Goal: Task Accomplishment & Management: Manage account settings

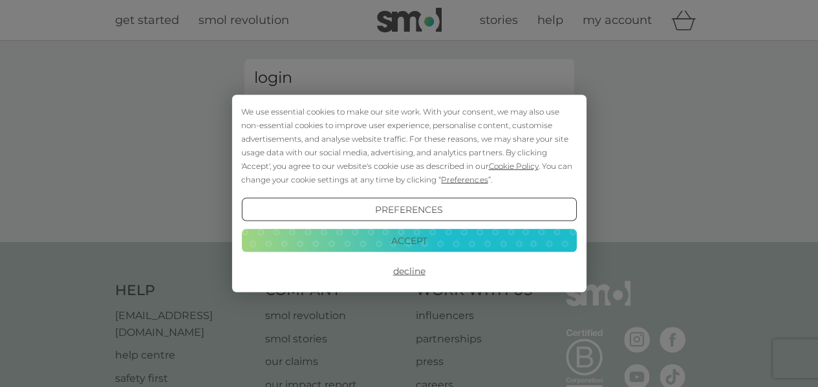
click at [408, 271] on button "Decline" at bounding box center [408, 270] width 335 height 23
click at [639, 160] on div "We use essential cookies to make our site work. With your consent, we may also …" at bounding box center [409, 193] width 818 height 387
click at [406, 268] on button "Decline" at bounding box center [408, 270] width 335 height 23
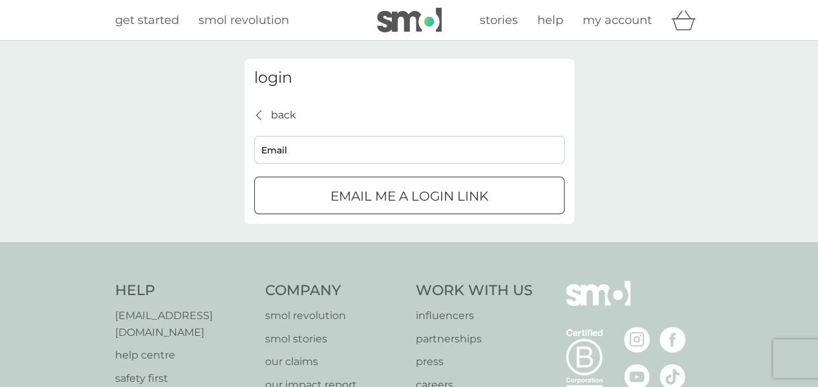
click at [384, 200] on p "Email me a login link" at bounding box center [410, 196] width 158 height 21
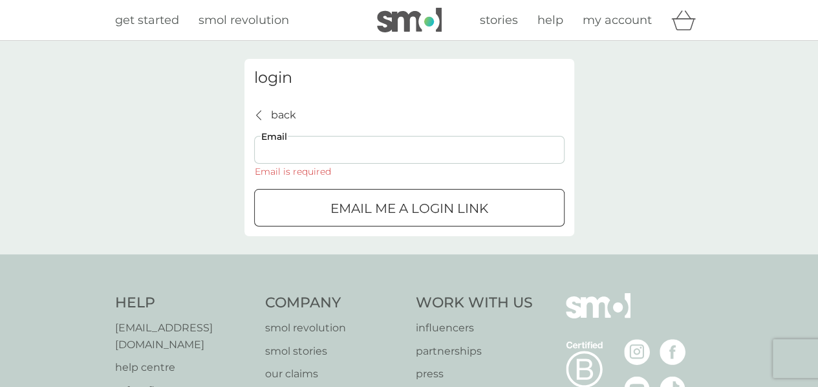
click at [342, 157] on input "Email" at bounding box center [409, 150] width 310 height 28
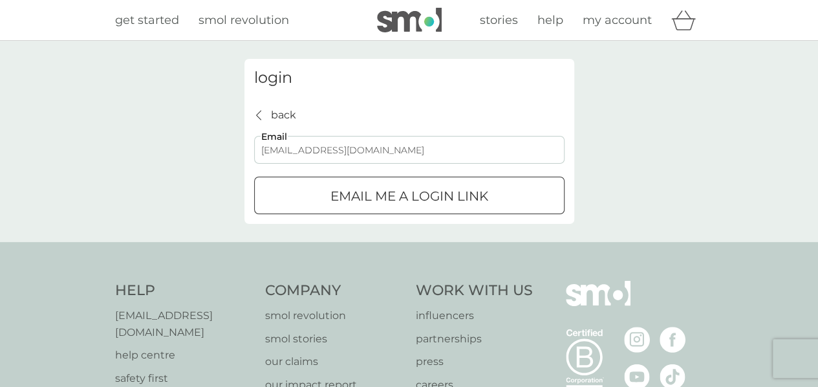
type input "[EMAIL_ADDRESS][DOMAIN_NAME]"
click at [389, 195] on div "submit" at bounding box center [409, 197] width 47 height 14
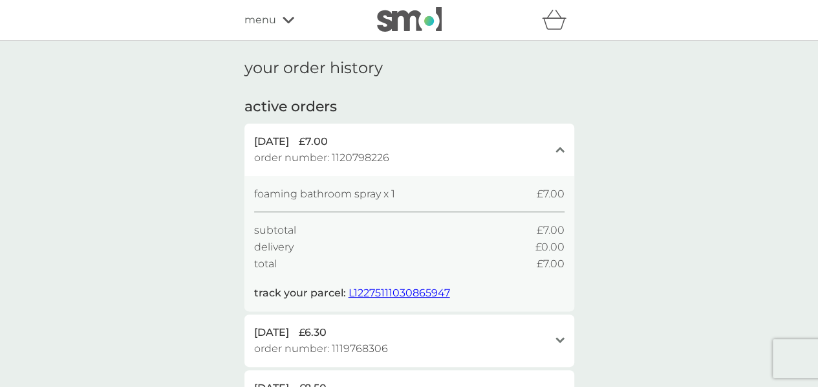
click at [288, 20] on icon at bounding box center [289, 20] width 12 height 8
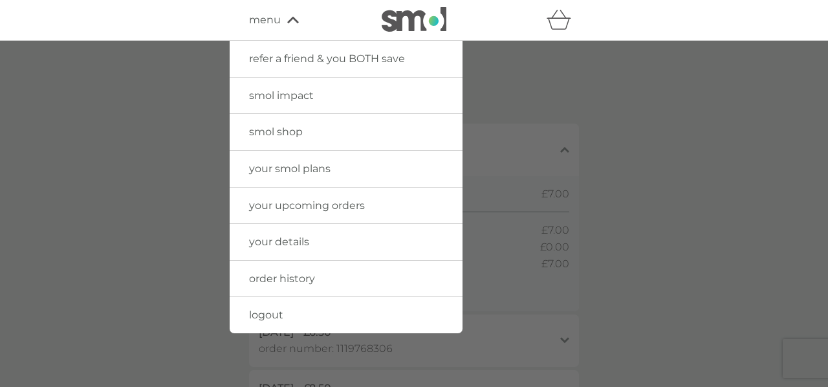
click at [273, 169] on span "your smol plans" at bounding box center [290, 168] width 82 height 12
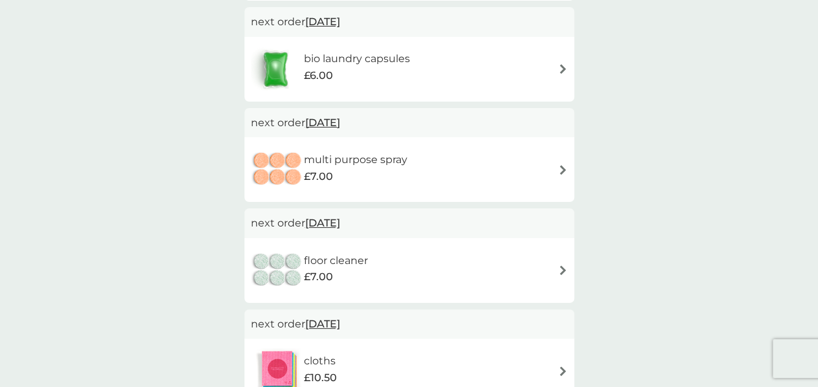
scroll to position [362, 0]
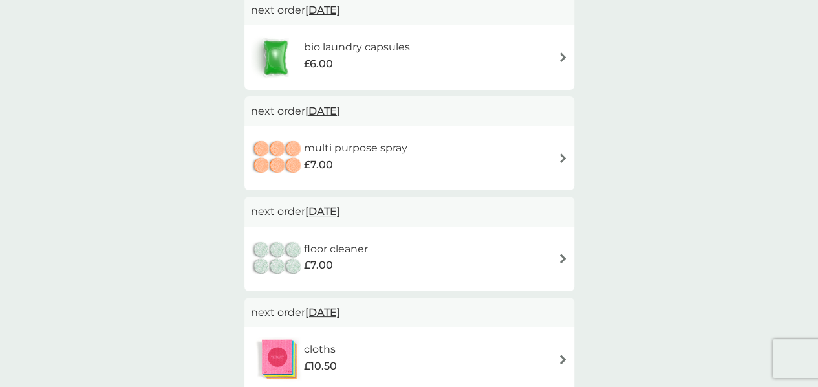
click at [332, 213] on span "21 Nov 2025" at bounding box center [322, 211] width 35 height 25
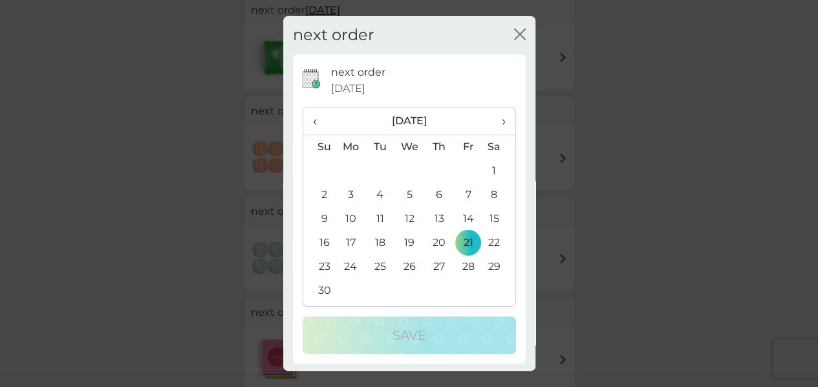
click at [514, 34] on icon "close" at bounding box center [520, 34] width 12 height 12
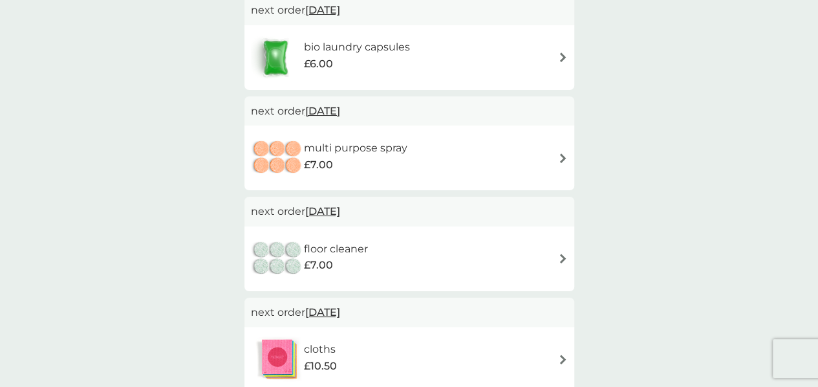
click at [561, 259] on img at bounding box center [563, 259] width 10 height 10
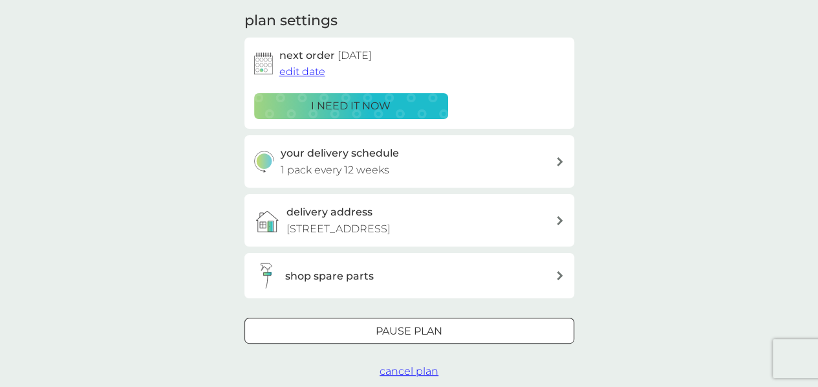
scroll to position [207, 0]
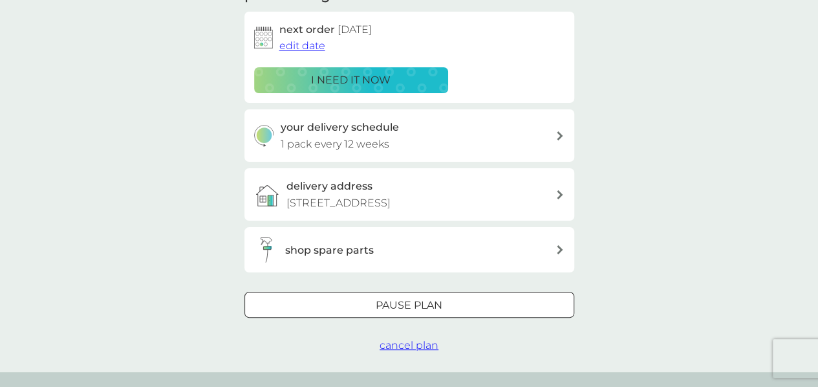
click at [431, 304] on div at bounding box center [409, 306] width 47 height 14
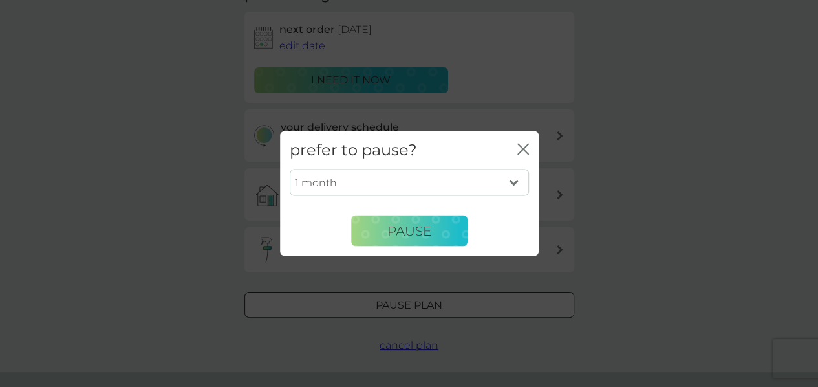
click at [516, 180] on select "1 month 2 months 3 months 4 months 5 months 6 months" at bounding box center [409, 182] width 239 height 27
select select "3"
click at [290, 169] on select "1 month 2 months 3 months 4 months 5 months 6 months" at bounding box center [409, 182] width 239 height 27
click at [417, 232] on span "Pause" at bounding box center [409, 231] width 44 height 16
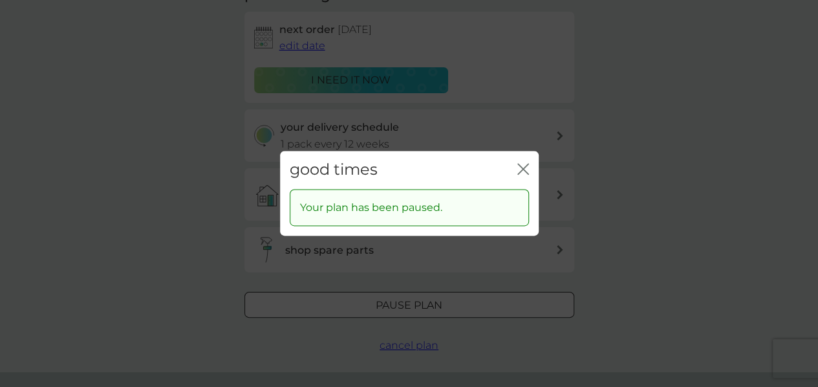
click at [523, 171] on icon "close" at bounding box center [523, 169] width 12 height 12
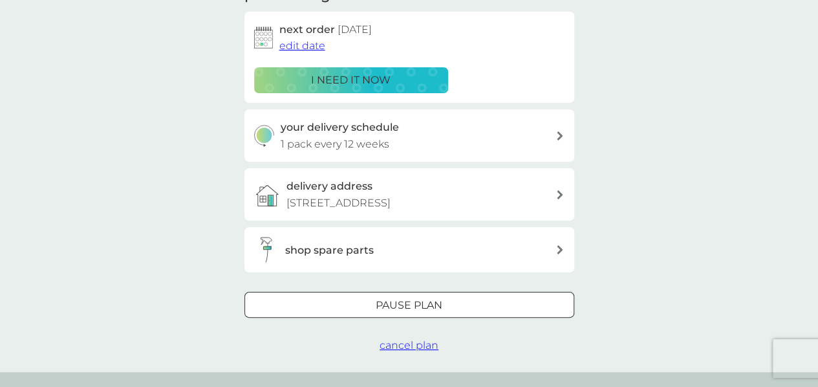
scroll to position [0, 0]
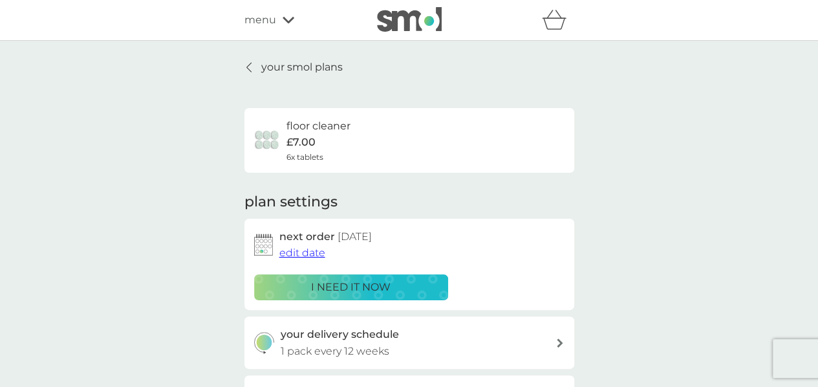
click at [278, 71] on p "your smol plans" at bounding box center [302, 67] width 82 height 17
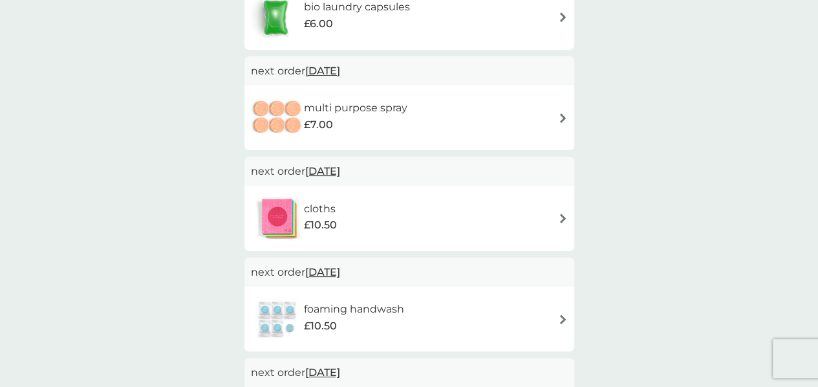
scroll to position [414, 0]
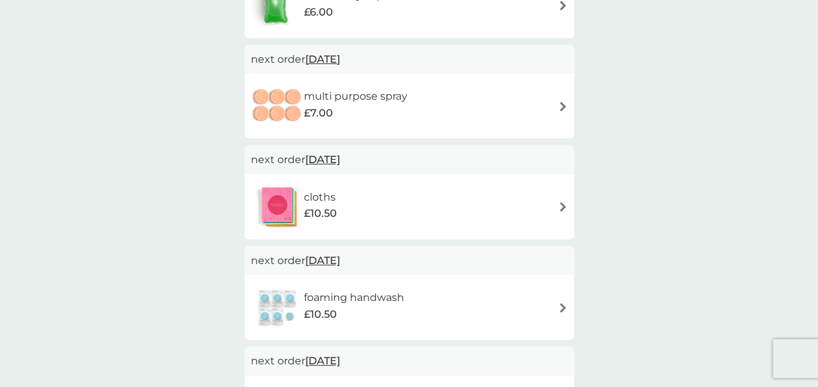
click at [563, 210] on img at bounding box center [563, 207] width 10 height 10
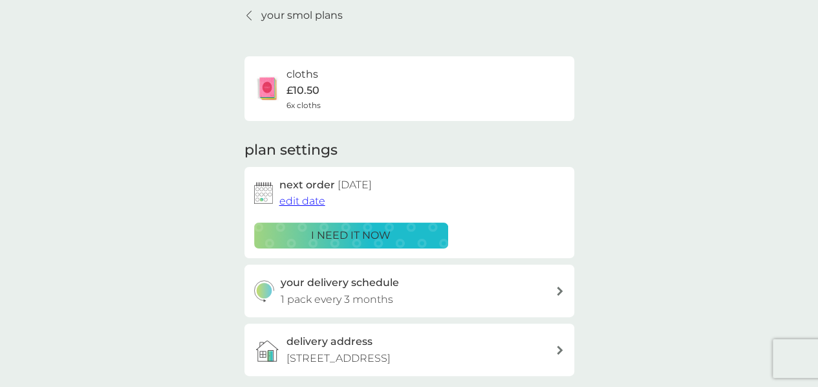
scroll to position [78, 0]
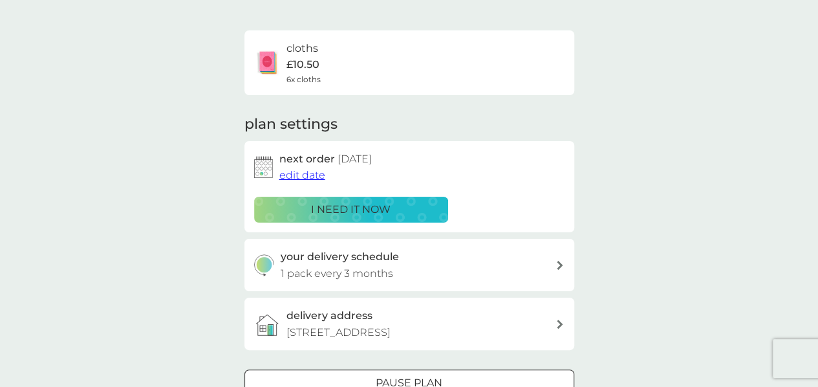
click at [289, 174] on span "edit date" at bounding box center [302, 175] width 46 height 12
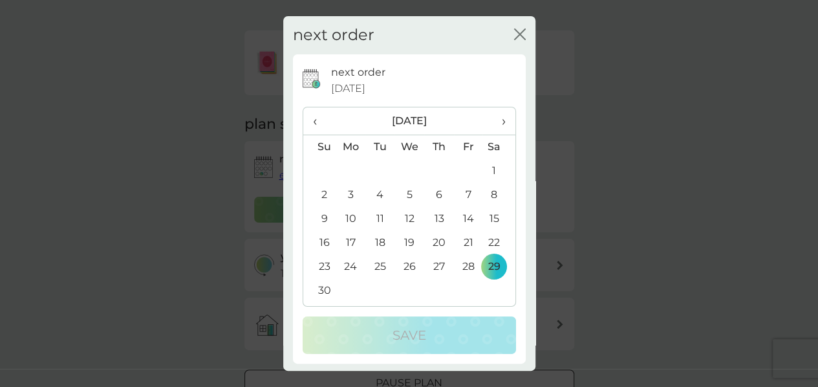
click at [514, 32] on icon "close" at bounding box center [520, 34] width 12 height 12
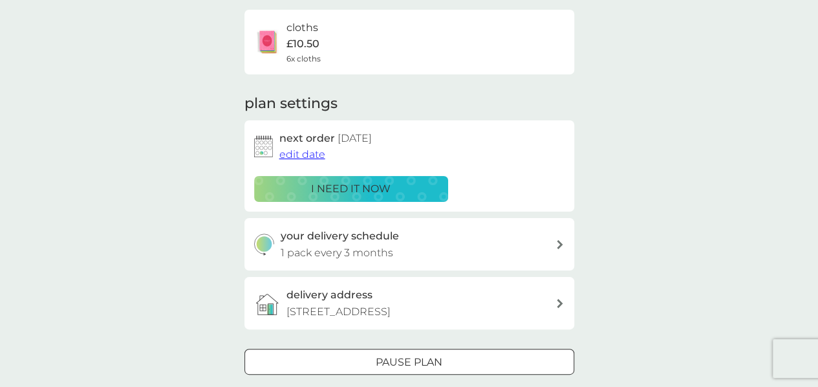
scroll to position [0, 0]
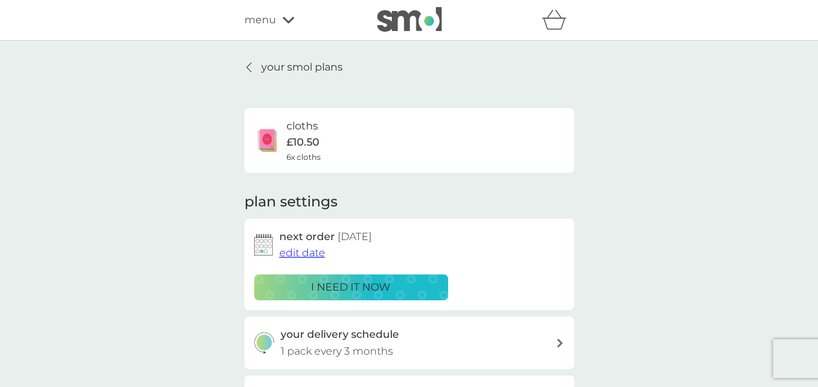
click at [281, 67] on p "your smol plans" at bounding box center [302, 67] width 82 height 17
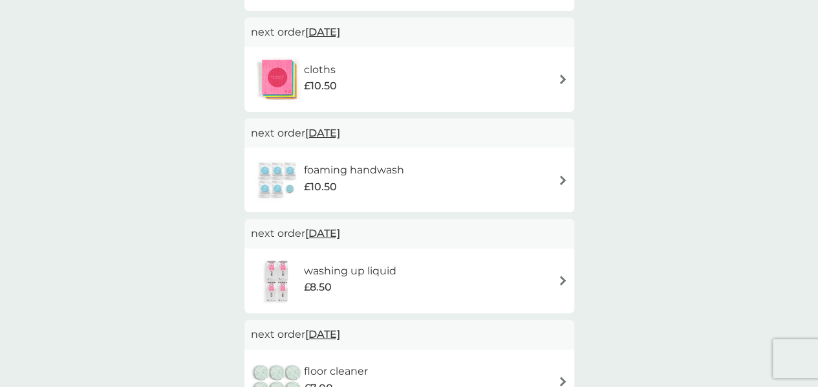
scroll to position [530, 0]
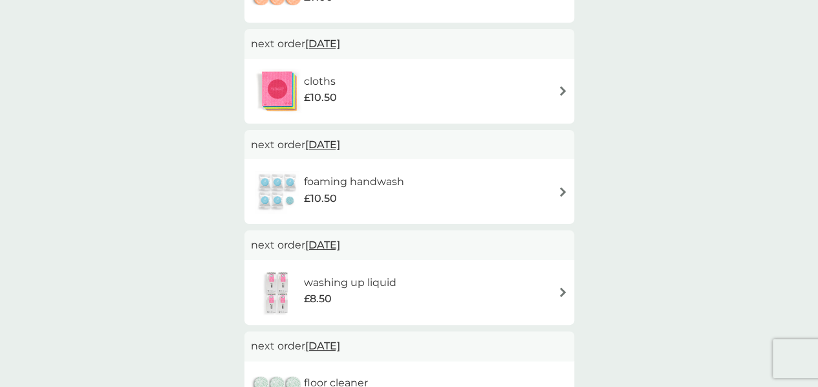
click at [563, 192] on img at bounding box center [563, 192] width 10 height 10
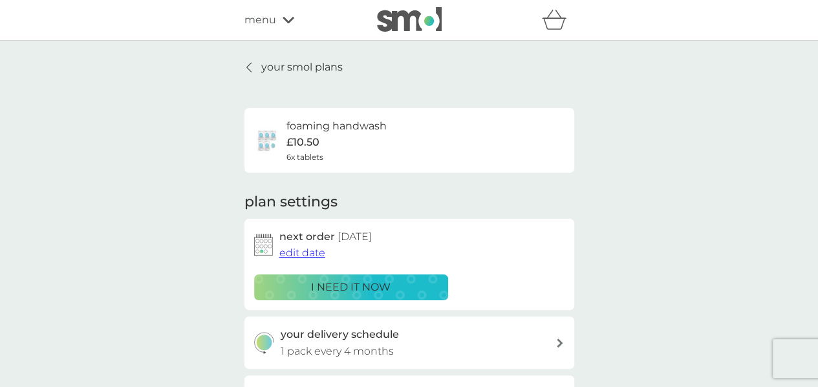
click at [558, 340] on icon at bounding box center [560, 342] width 6 height 9
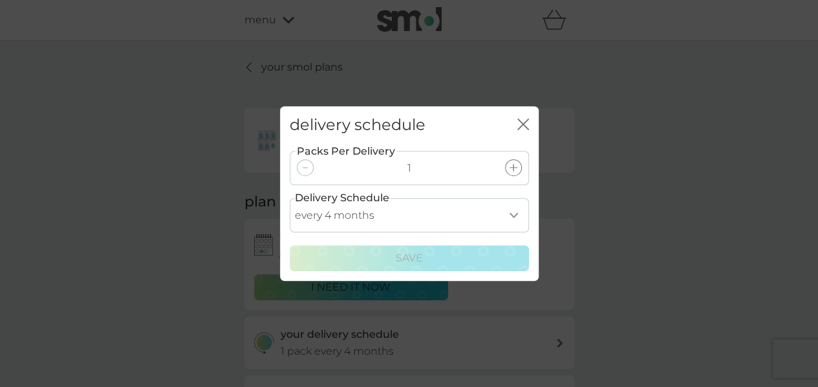
click at [519, 213] on select "every 1 month every 2 months every 3 months every 4 months every 5 months every…" at bounding box center [409, 215] width 239 height 34
select select "6"
click at [290, 198] on select "every 1 month every 2 months every 3 months every 4 months every 5 months every…" at bounding box center [409, 215] width 239 height 34
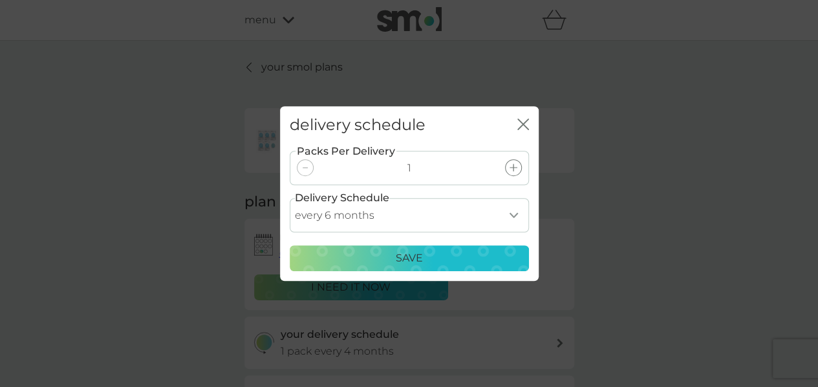
click at [455, 261] on div "Save" at bounding box center [409, 258] width 223 height 17
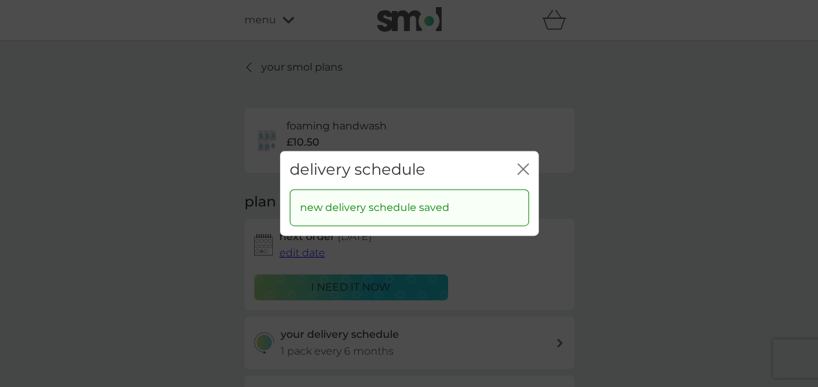
click at [523, 171] on icon "close" at bounding box center [523, 169] width 12 height 12
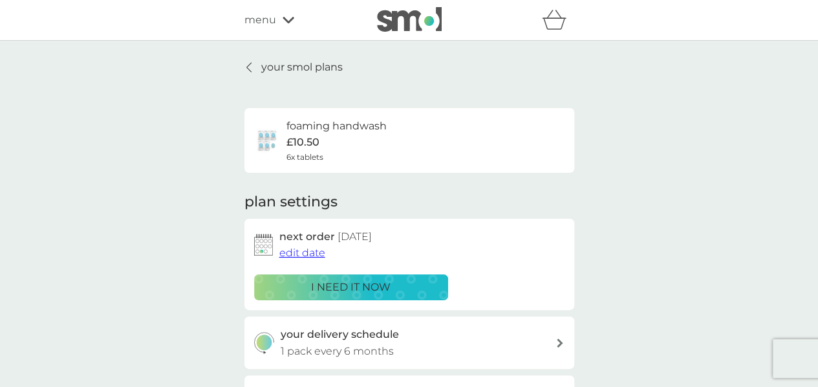
click at [323, 66] on p "your smol plans" at bounding box center [302, 67] width 82 height 17
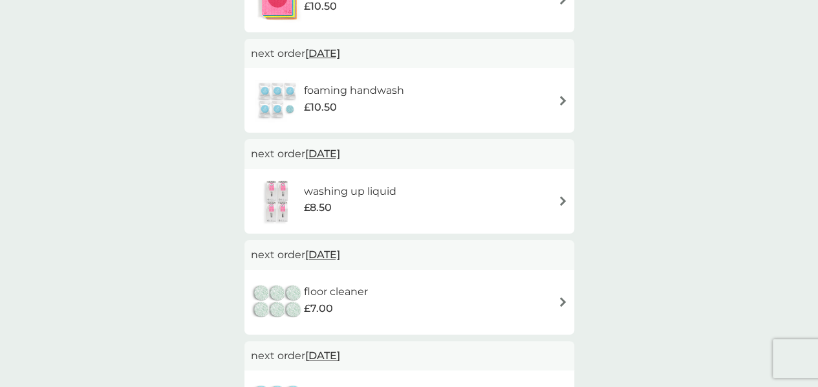
scroll to position [647, 0]
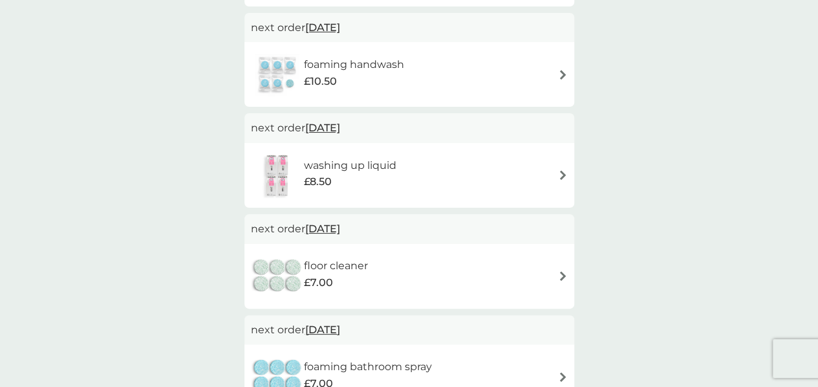
click at [560, 174] on img at bounding box center [563, 175] width 10 height 10
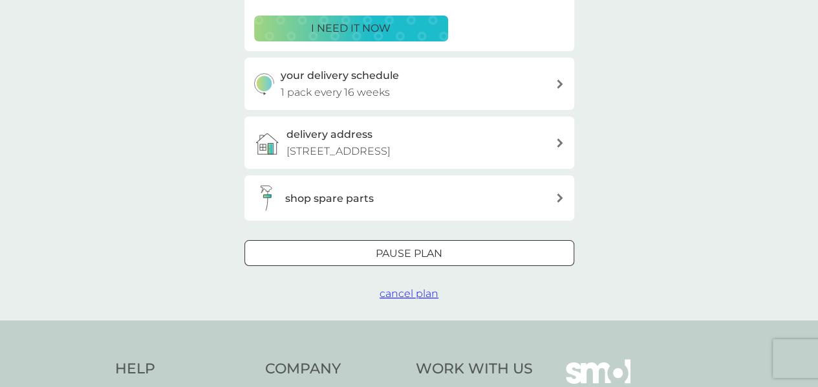
scroll to position [265, 0]
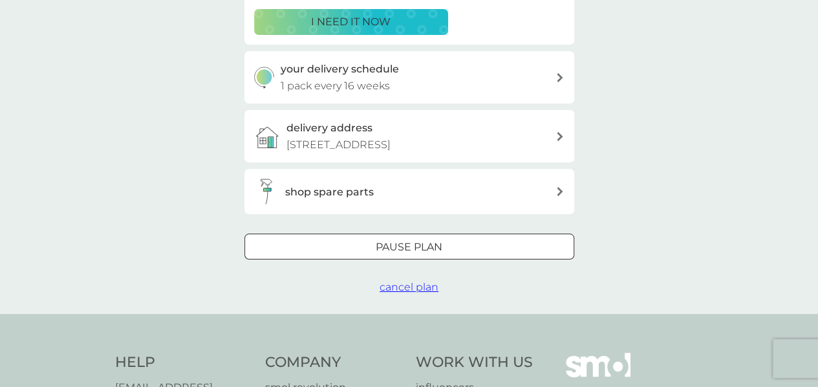
click at [410, 289] on span "cancel plan" at bounding box center [409, 287] width 59 height 12
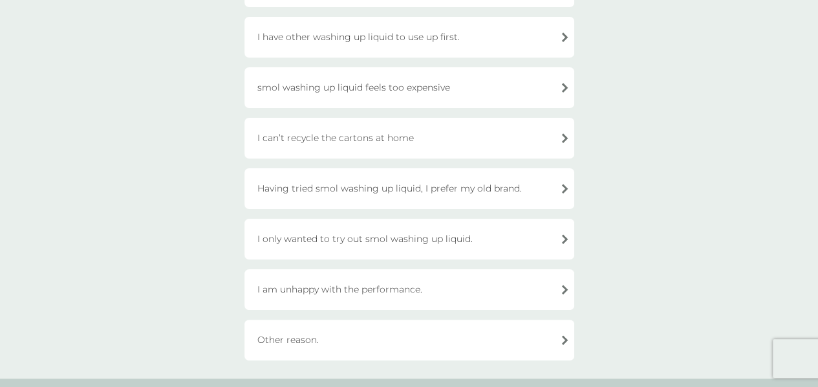
scroll to position [250, 0]
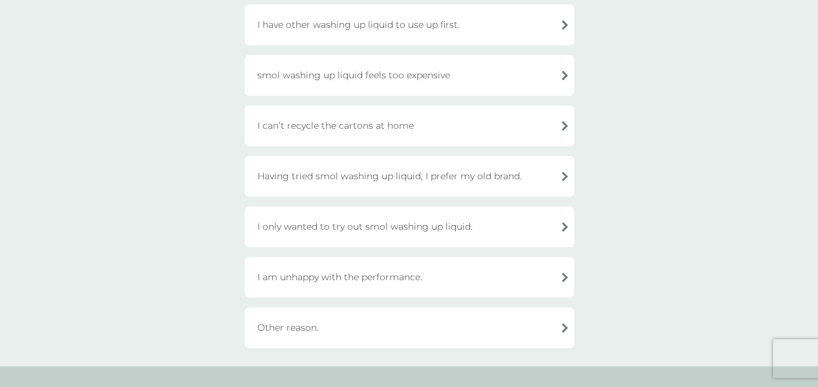
click at [563, 224] on div "I only wanted to try out smol washing up liquid." at bounding box center [410, 226] width 330 height 41
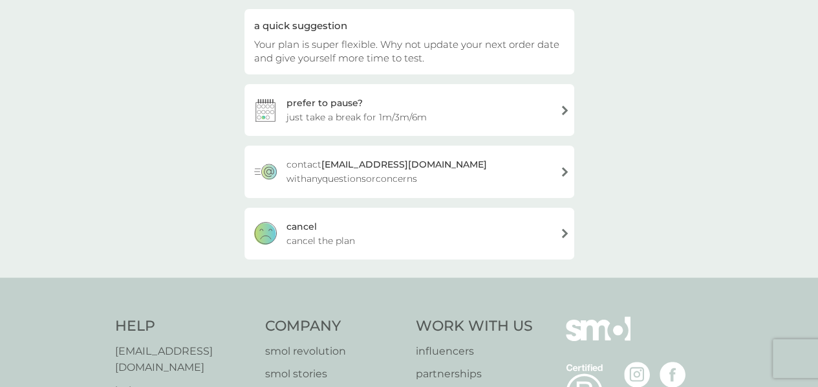
scroll to position [103, 0]
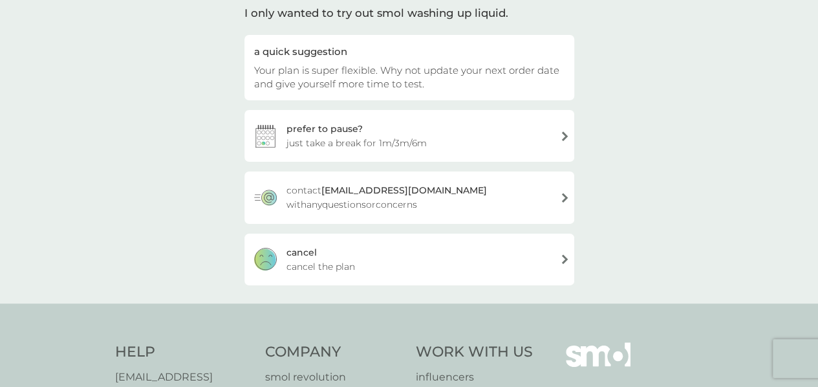
click at [334, 265] on span "cancel the plan" at bounding box center [321, 266] width 69 height 14
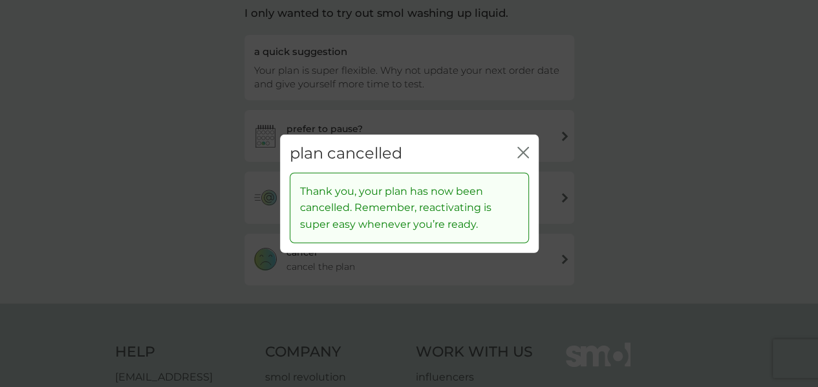
click at [523, 151] on icon "close" at bounding box center [523, 153] width 12 height 12
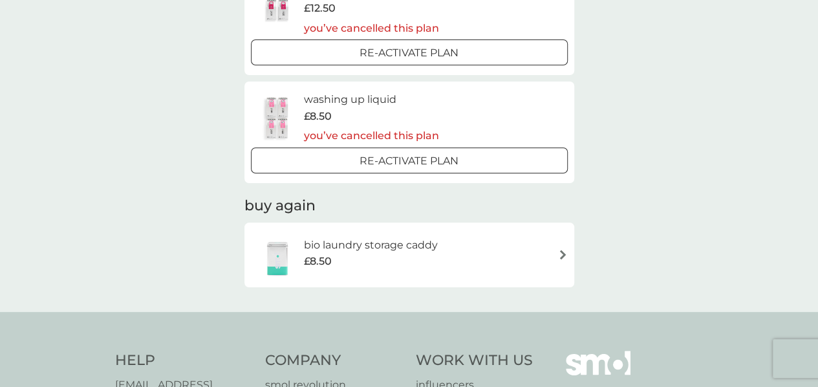
scroll to position [1026, 0]
